Goal: Find specific page/section: Find specific page/section

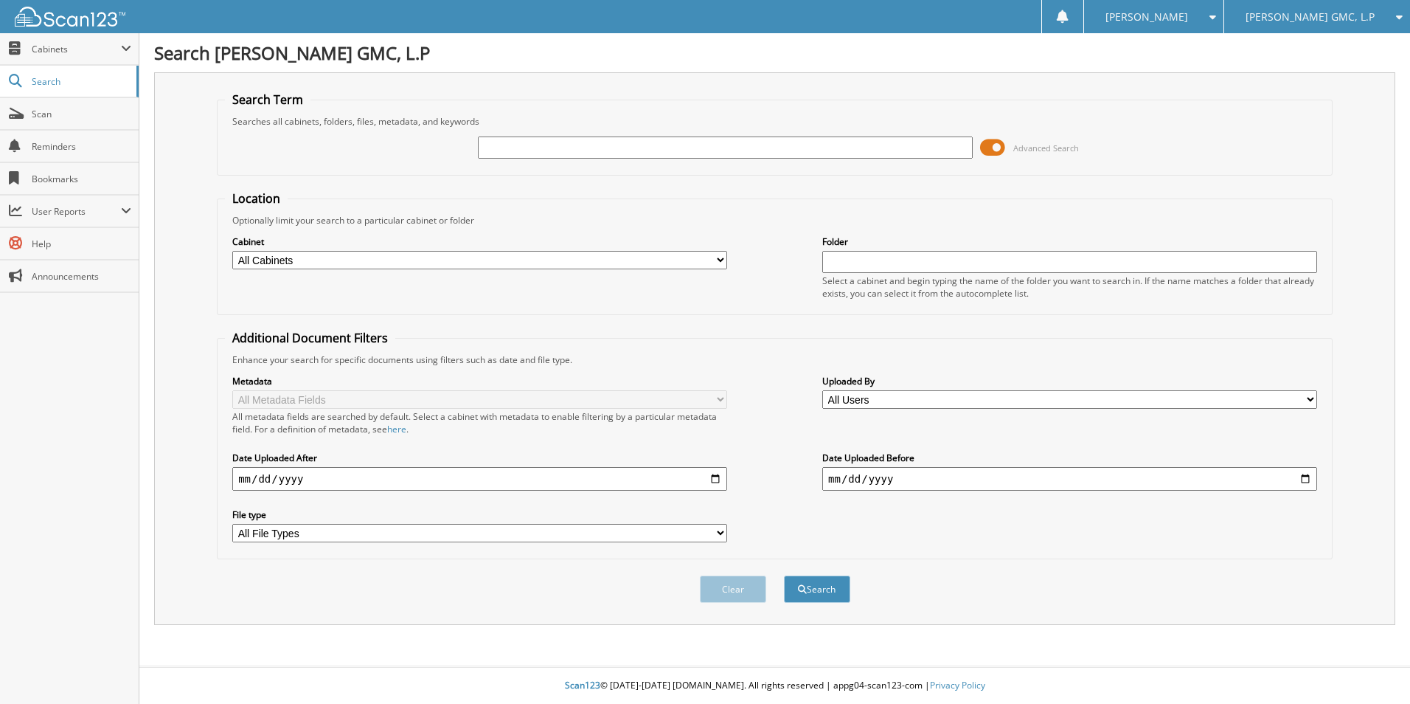
click at [545, 145] on input "text" at bounding box center [725, 147] width 495 height 22
type input "vit"
click at [836, 602] on button "Search" at bounding box center [817, 588] width 66 height 27
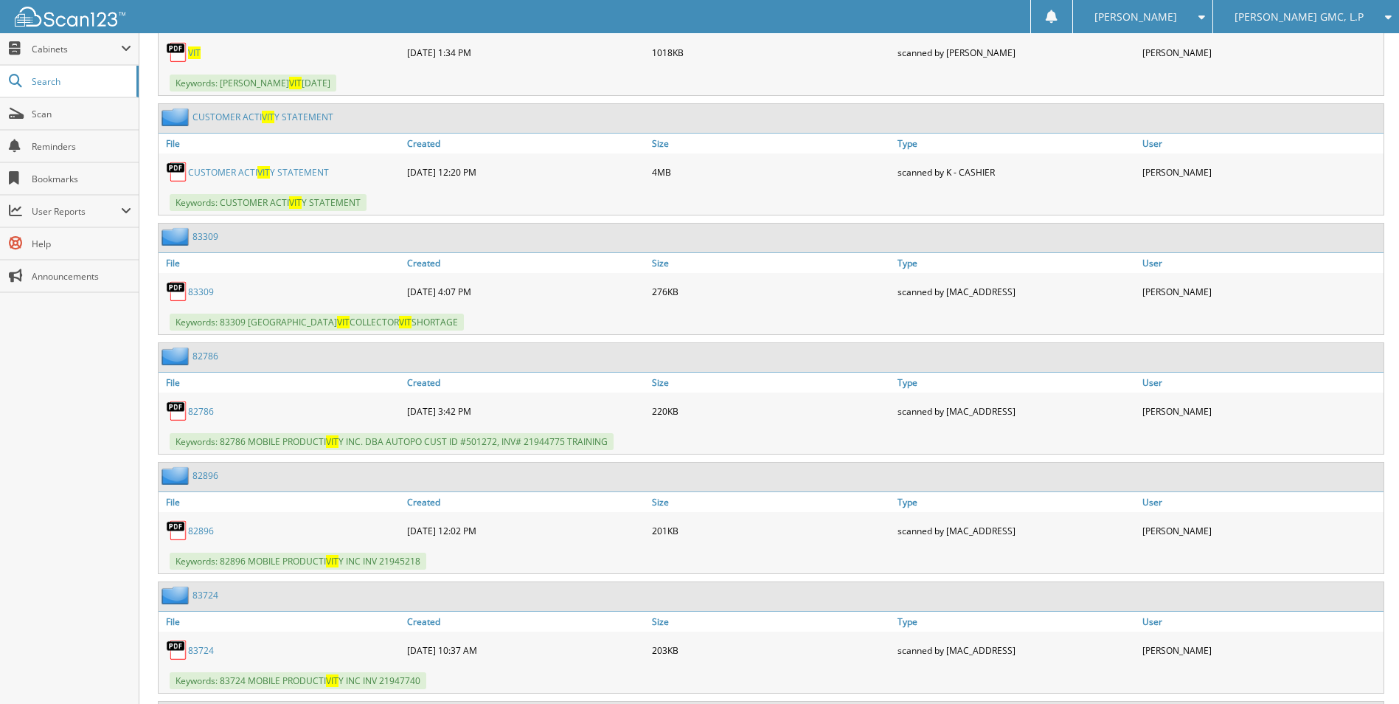
scroll to position [885, 0]
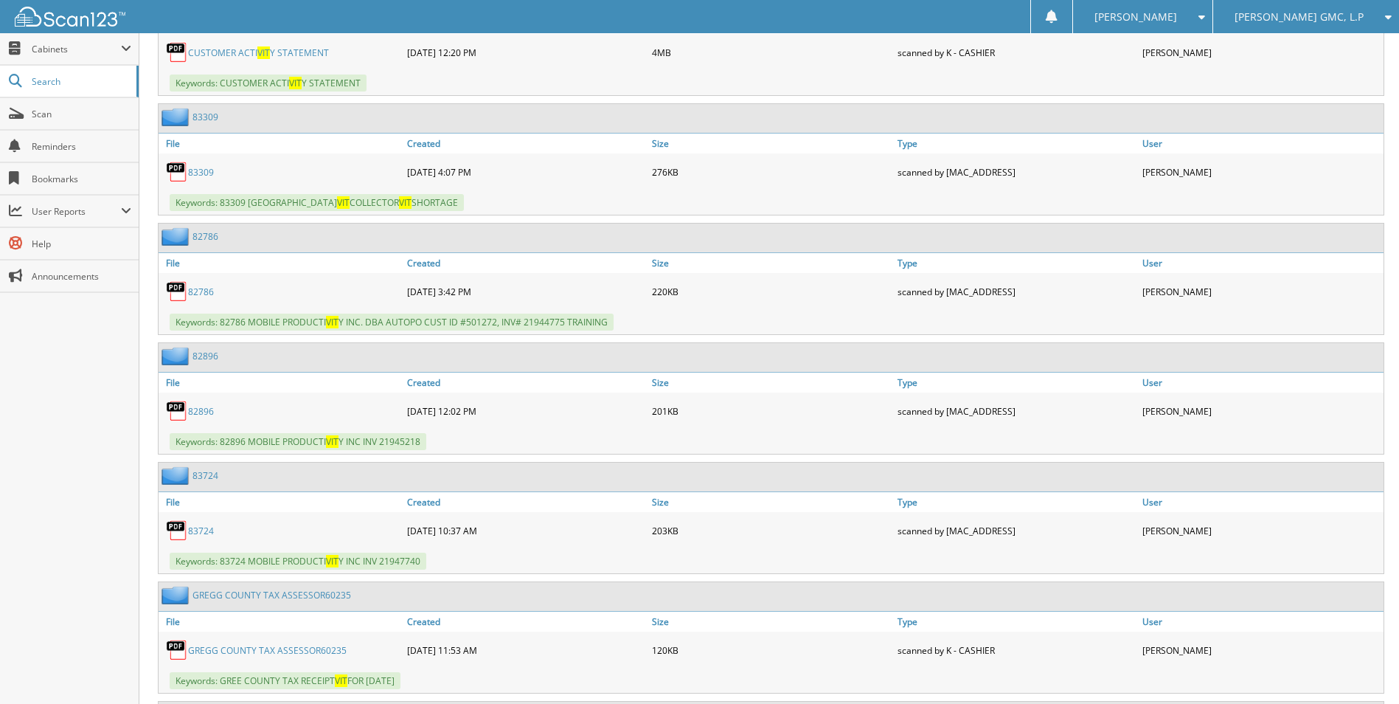
click at [193, 175] on link "83309" at bounding box center [201, 172] width 26 height 13
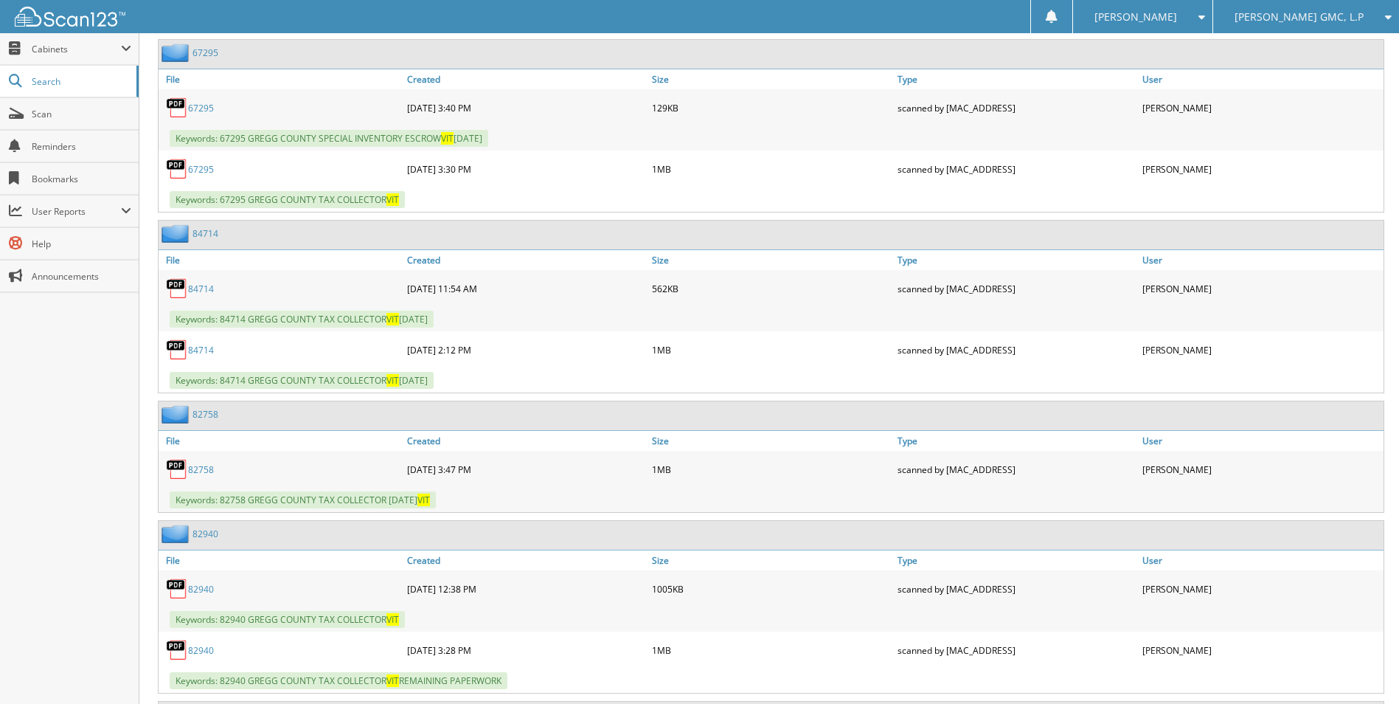
scroll to position [10990, 0]
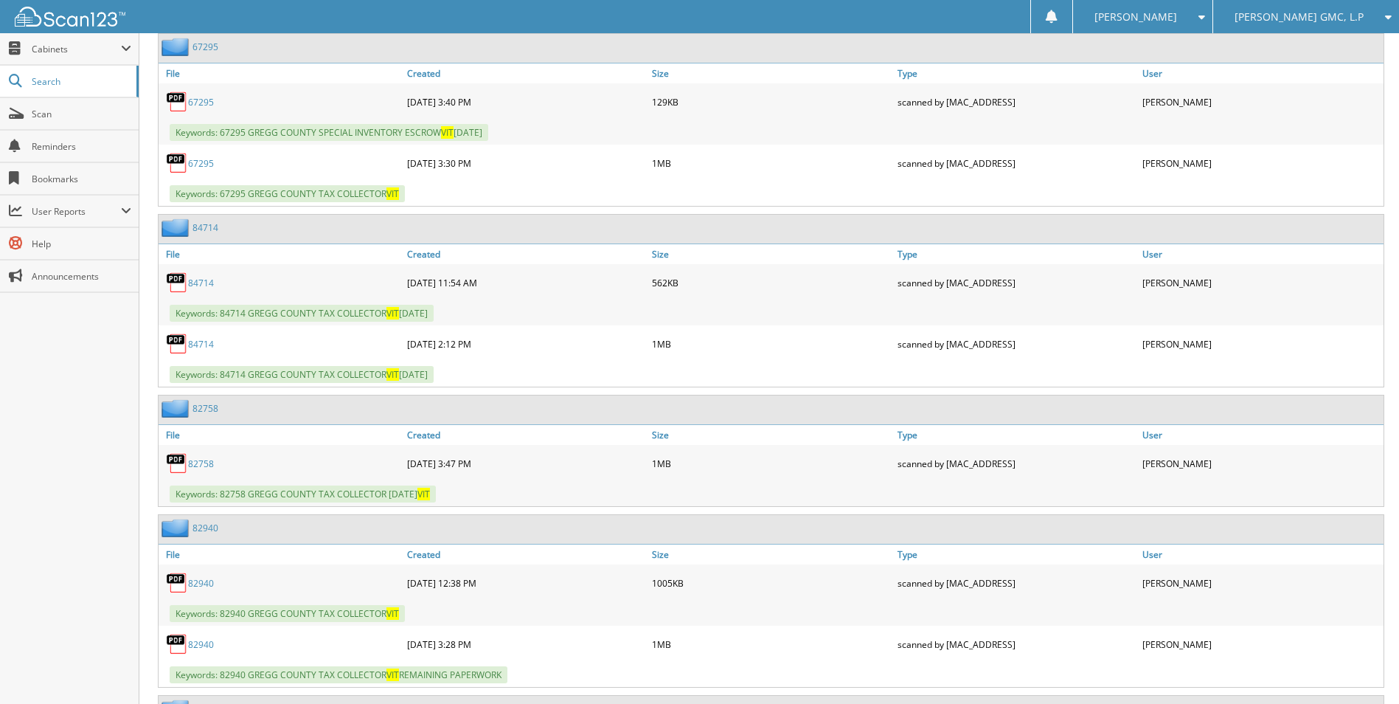
drag, startPoint x: 195, startPoint y: 284, endPoint x: 207, endPoint y: 284, distance: 11.8
click at [197, 285] on link "84714" at bounding box center [201, 283] width 26 height 13
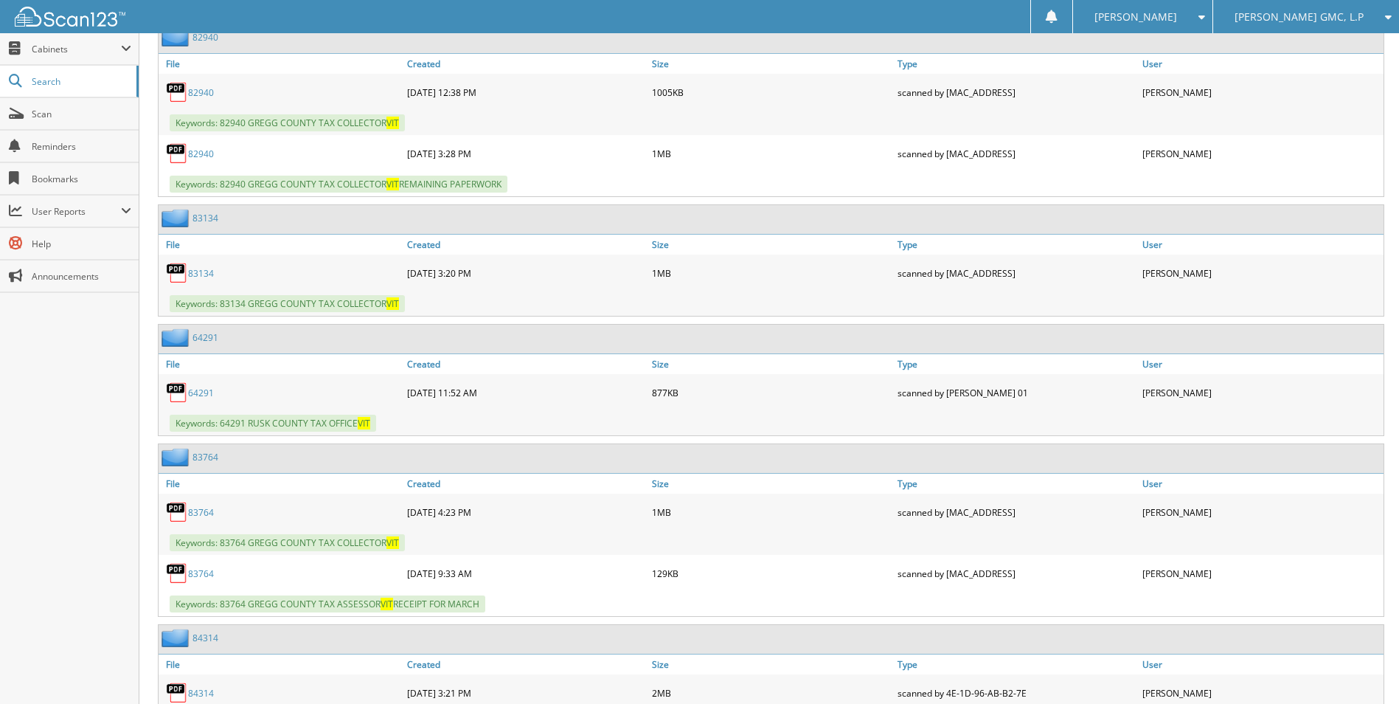
scroll to position [11507, 0]
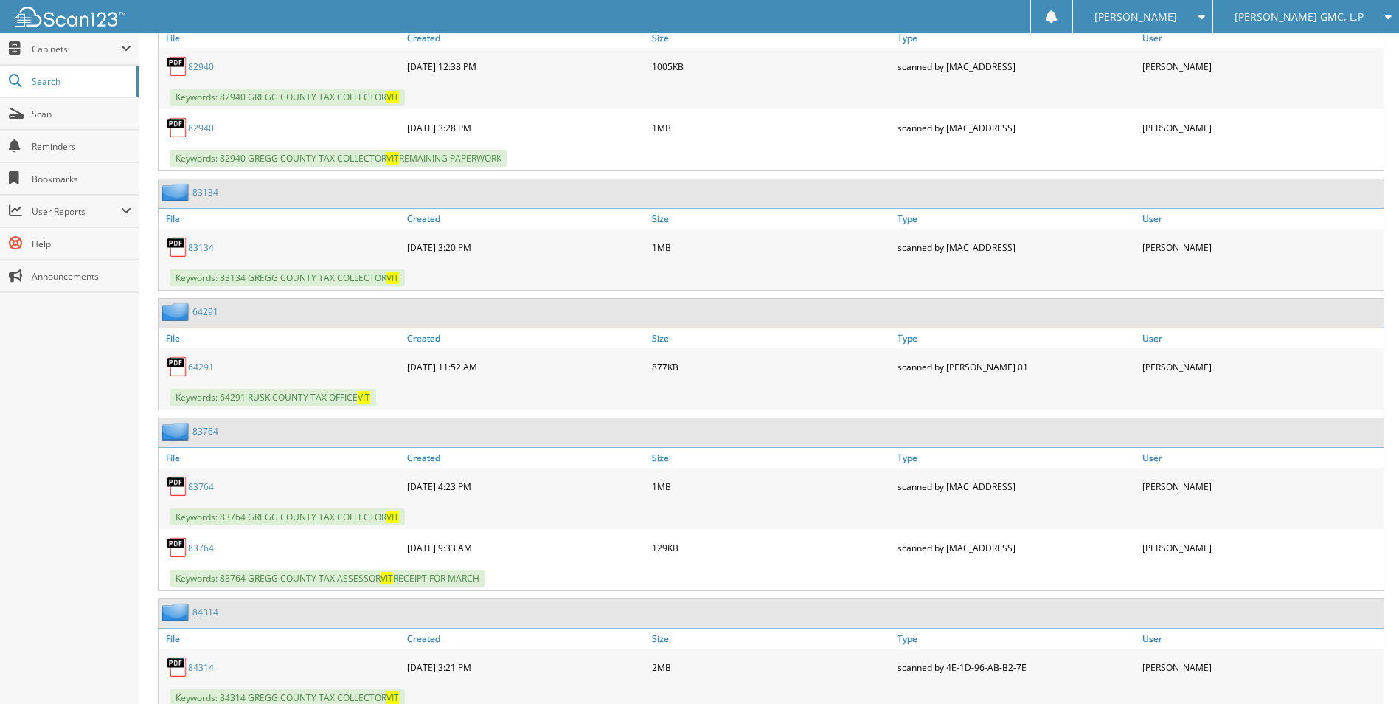
click at [192, 490] on link "83764" at bounding box center [201, 486] width 26 height 13
